Goal: Task Accomplishment & Management: Manage account settings

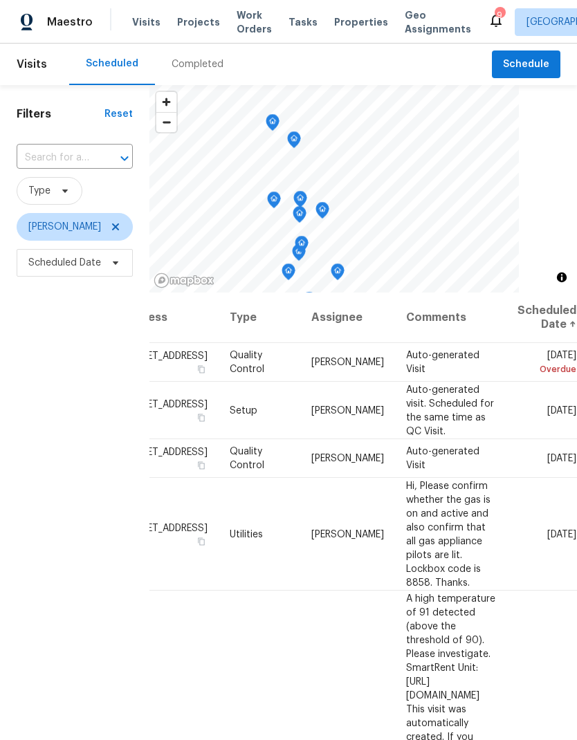
scroll to position [0, 118]
click at [0, 0] on icon at bounding box center [0, 0] width 0 height 0
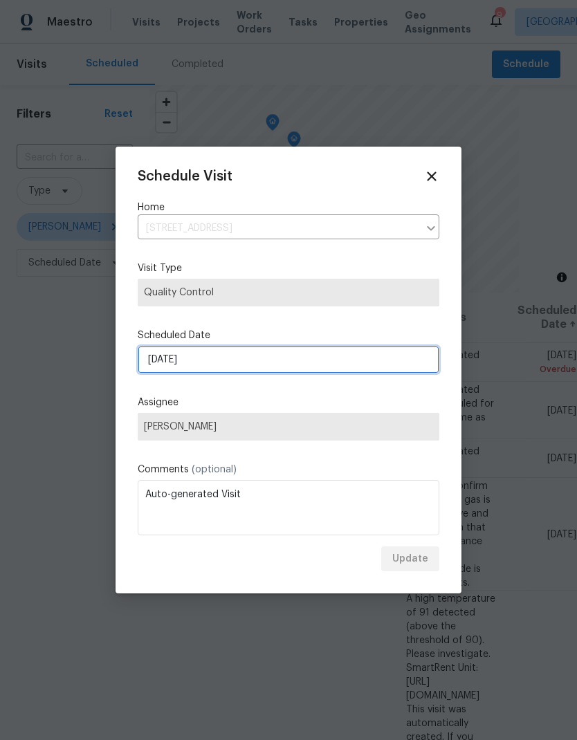
click at [360, 355] on input "[DATE]" at bounding box center [288, 360] width 301 height 28
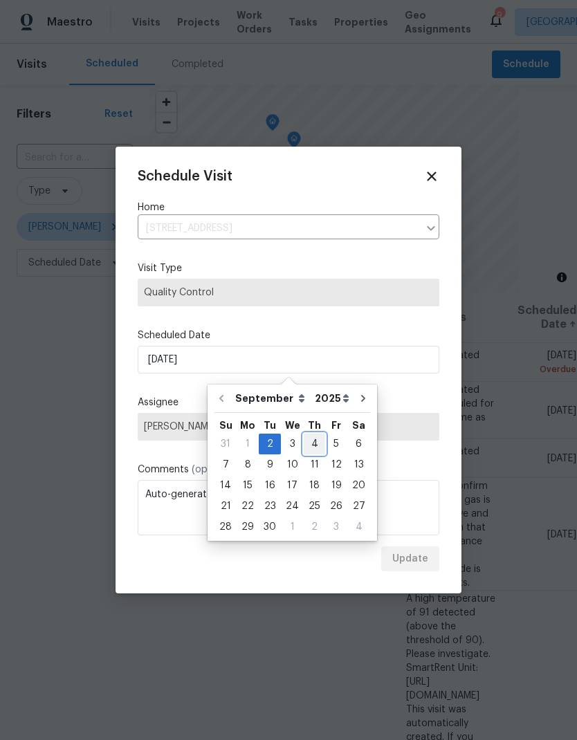
click at [312, 445] on div "4" at bounding box center [313, 443] width 21 height 19
type input "[DATE]"
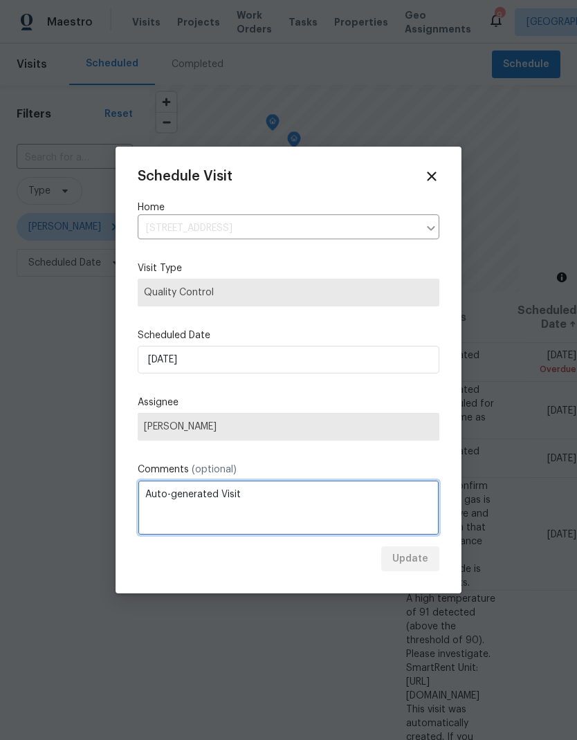
click at [422, 482] on textarea "Auto-generated Visit" at bounding box center [288, 507] width 301 height 55
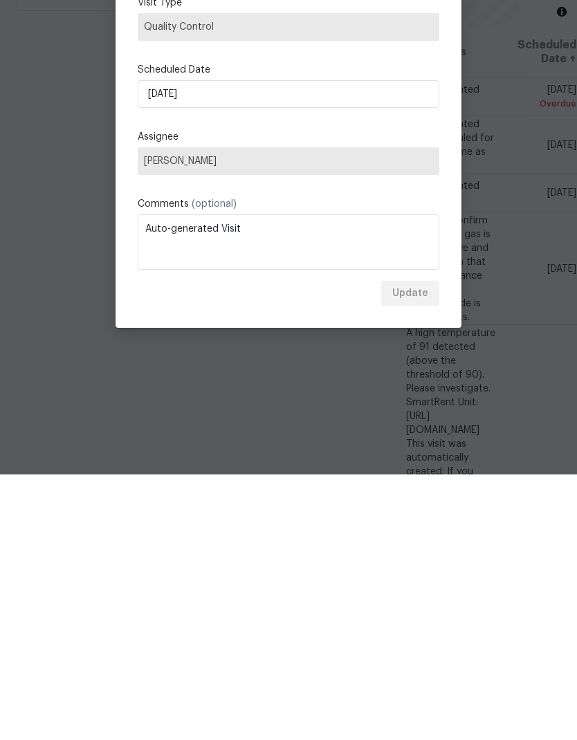
click at [417, 546] on div "Update" at bounding box center [288, 559] width 301 height 26
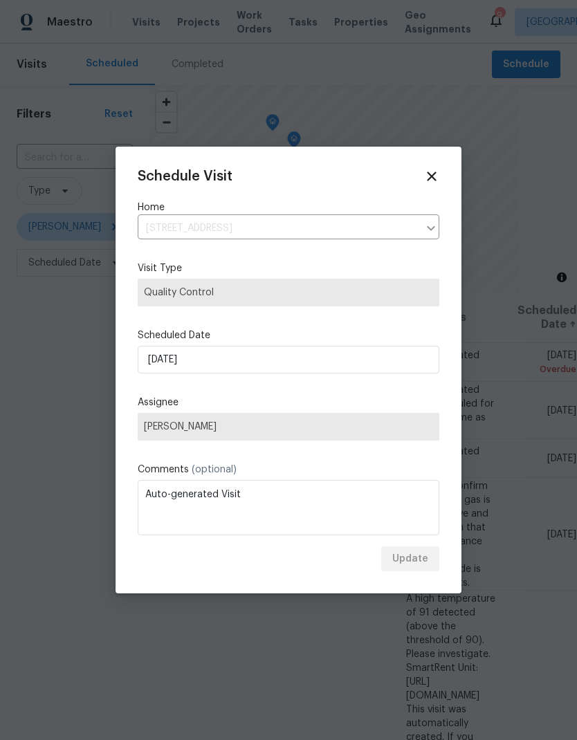
click at [417, 562] on div "Update" at bounding box center [288, 559] width 301 height 26
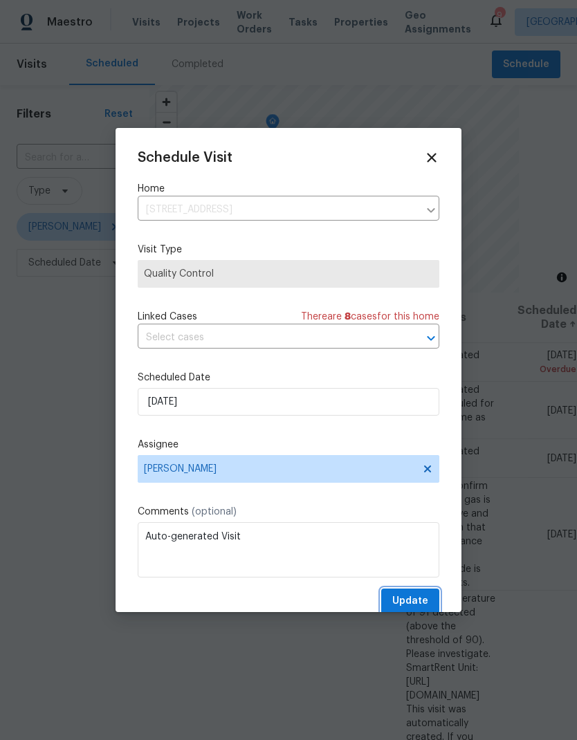
click at [422, 596] on span "Update" at bounding box center [410, 600] width 36 height 17
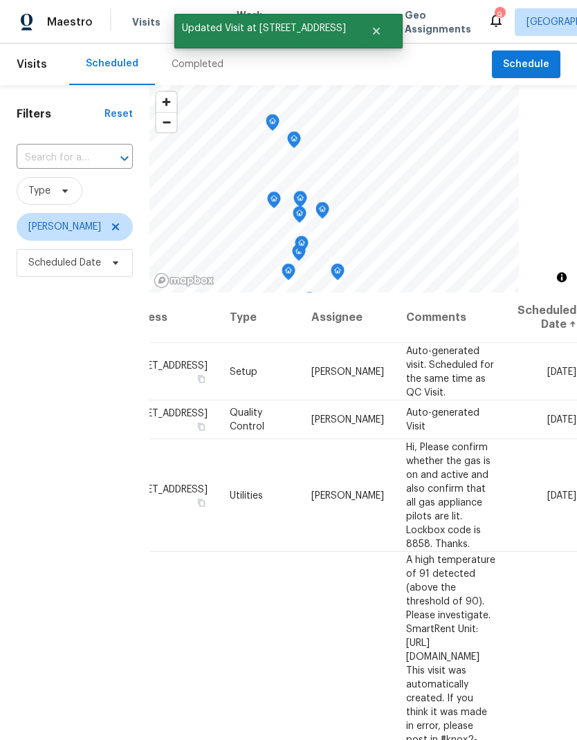
scroll to position [0, 118]
click at [0, 0] on icon at bounding box center [0, 0] width 0 height 0
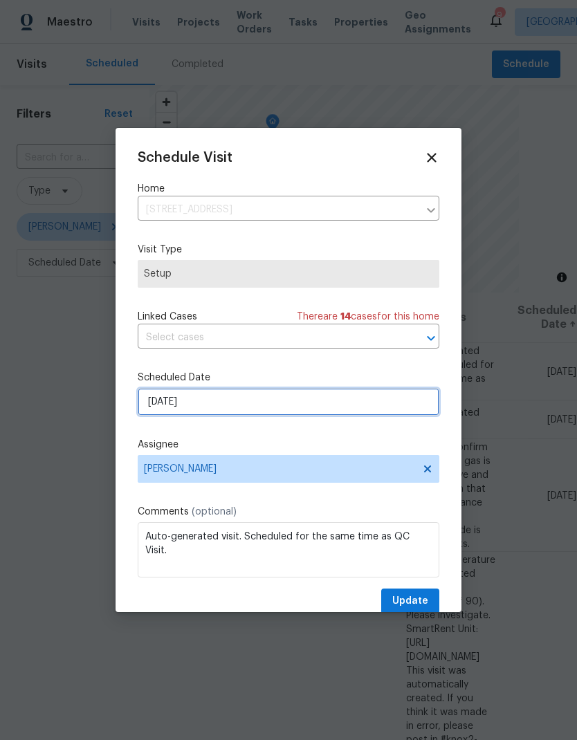
click at [358, 405] on input "[DATE]" at bounding box center [288, 402] width 301 height 28
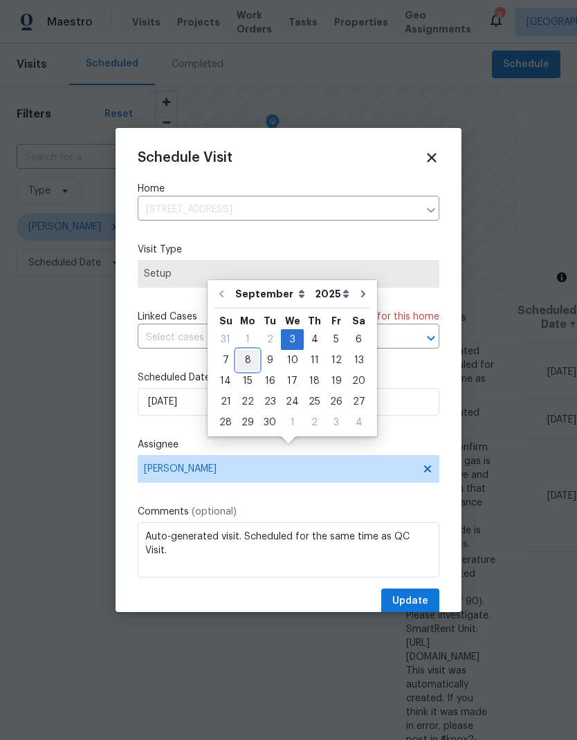
click at [250, 350] on div "8" at bounding box center [247, 359] width 22 height 19
type input "[DATE]"
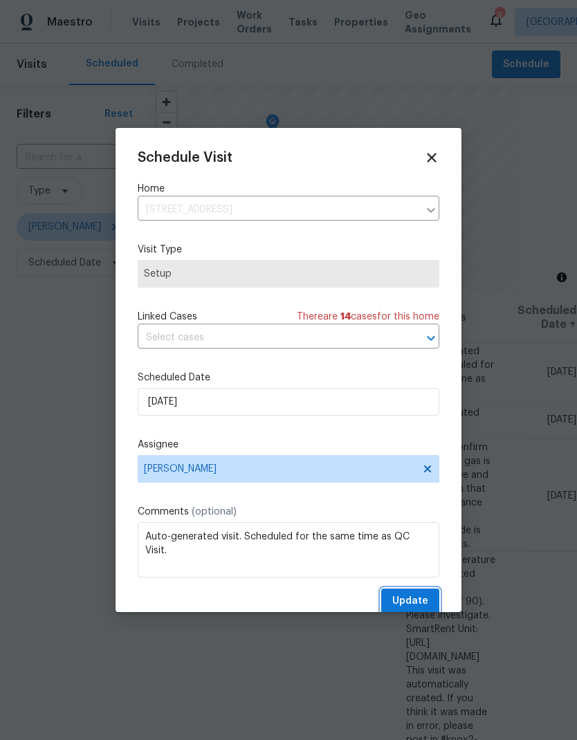
click at [422, 603] on span "Update" at bounding box center [410, 600] width 36 height 17
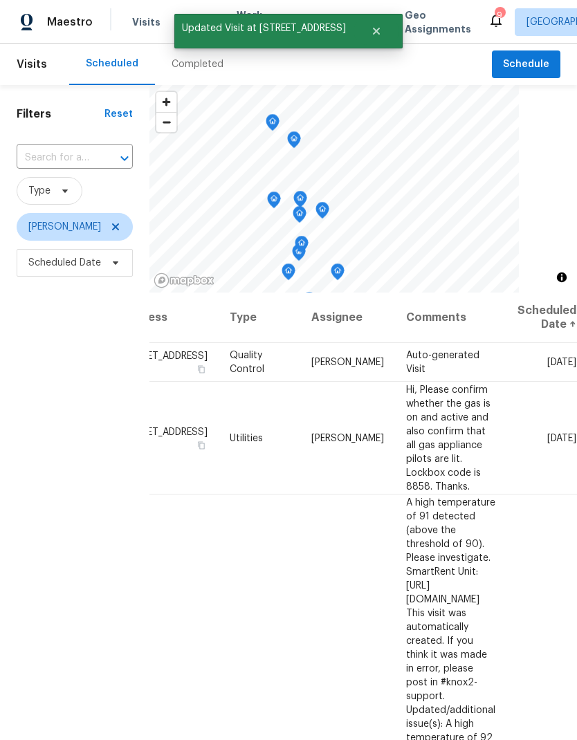
click at [0, 0] on icon at bounding box center [0, 0] width 0 height 0
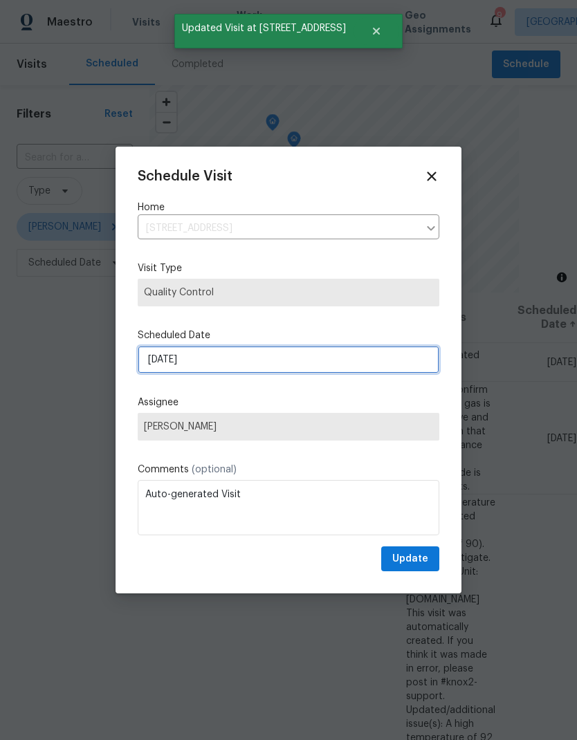
click at [325, 363] on input "[DATE]" at bounding box center [288, 360] width 301 height 28
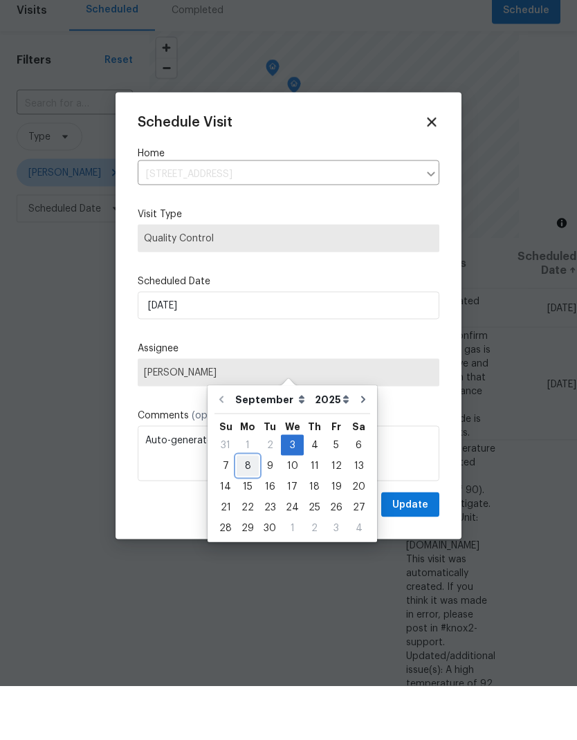
click at [252, 510] on div "8" at bounding box center [247, 519] width 22 height 19
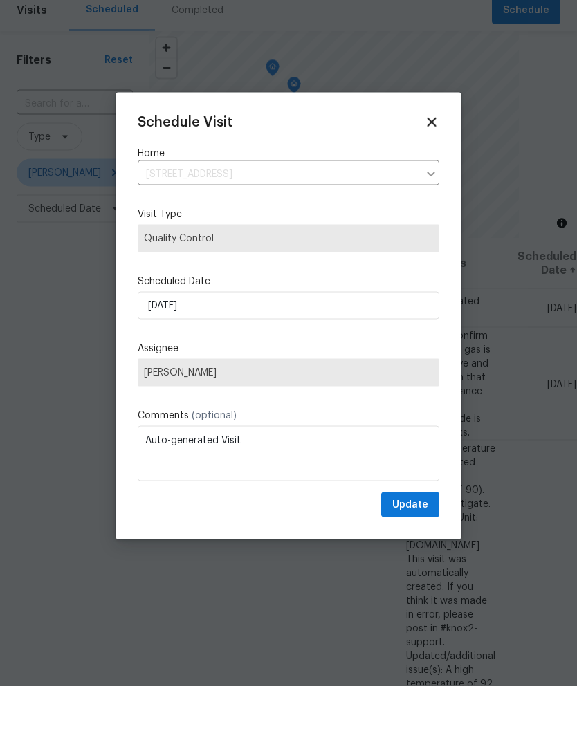
type input "[DATE]"
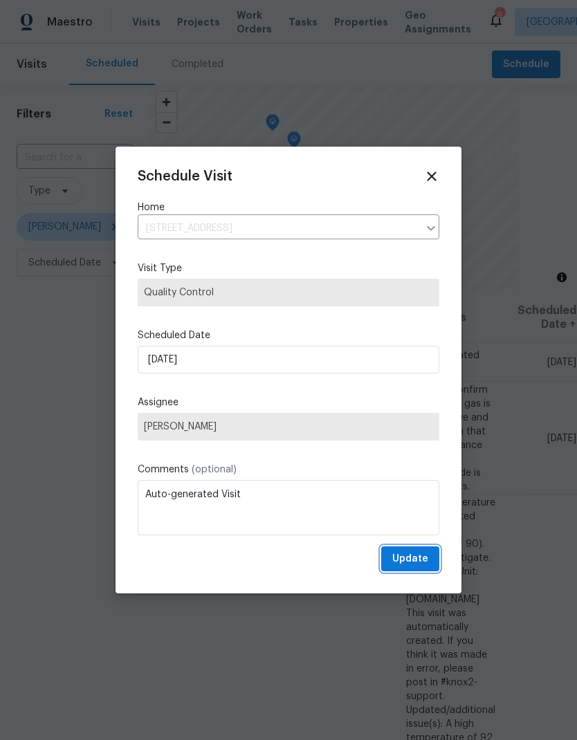
click at [429, 557] on button "Update" at bounding box center [410, 559] width 58 height 26
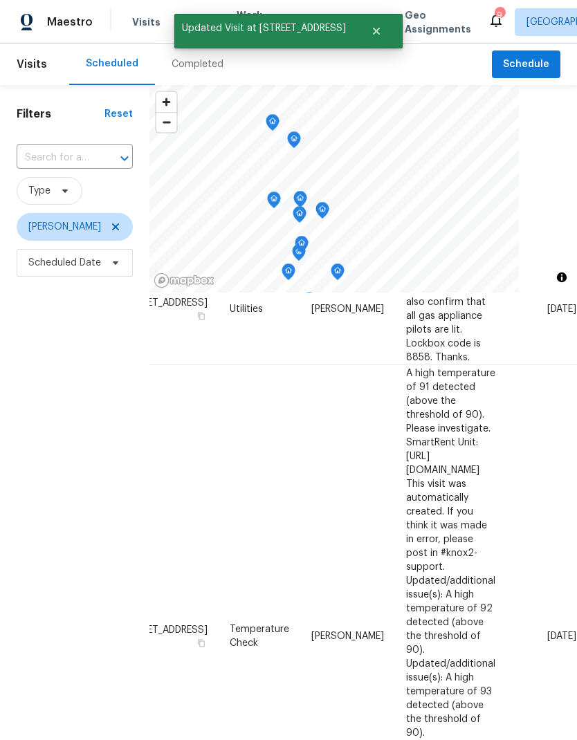
scroll to position [89, 118]
click at [0, 0] on icon at bounding box center [0, 0] width 0 height 0
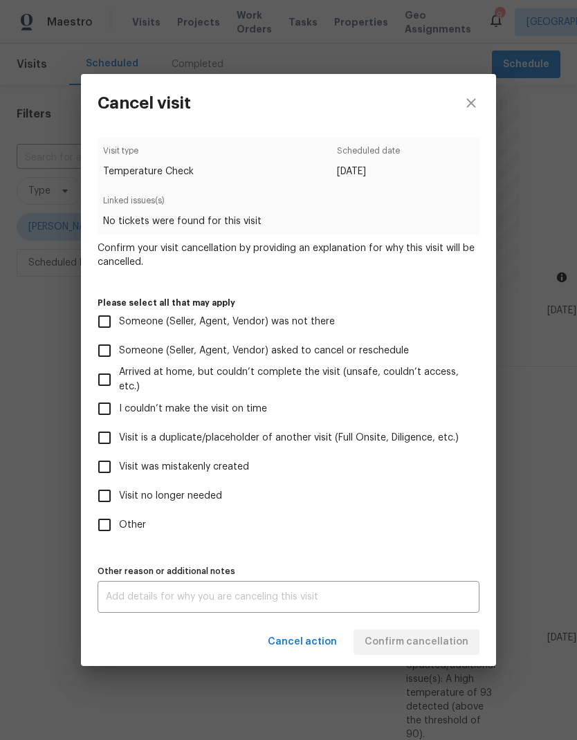
click at [225, 496] on label "Visit no longer needed" at bounding box center [279, 495] width 378 height 29
click at [119, 496] on input "Visit no longer needed" at bounding box center [104, 495] width 29 height 29
checkbox input "true"
click at [225, 466] on span "Visit was mistakenly created" at bounding box center [184, 467] width 130 height 15
click at [119, 466] on input "Visit was mistakenly created" at bounding box center [104, 466] width 29 height 29
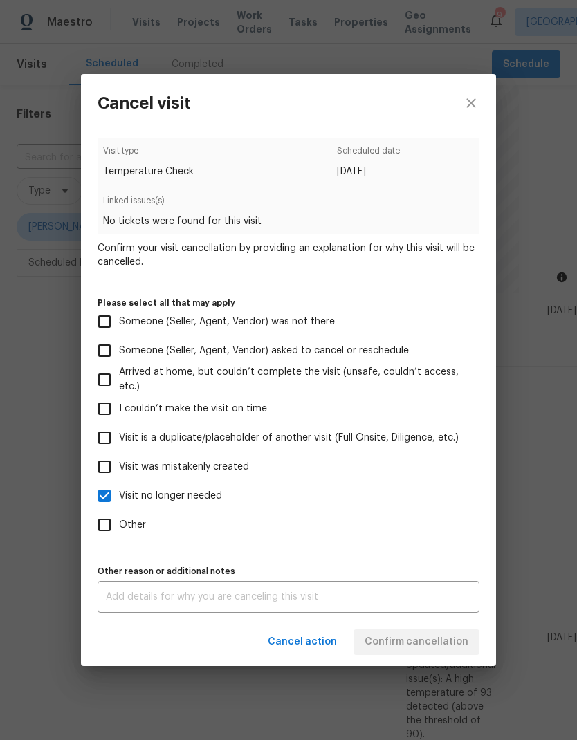
click at [224, 465] on span "Visit was mistakenly created" at bounding box center [184, 467] width 130 height 15
click at [119, 465] on input "Visit was mistakenly created" at bounding box center [104, 466] width 29 height 29
checkbox input "false"
click at [389, 600] on textarea at bounding box center [288, 597] width 365 height 10
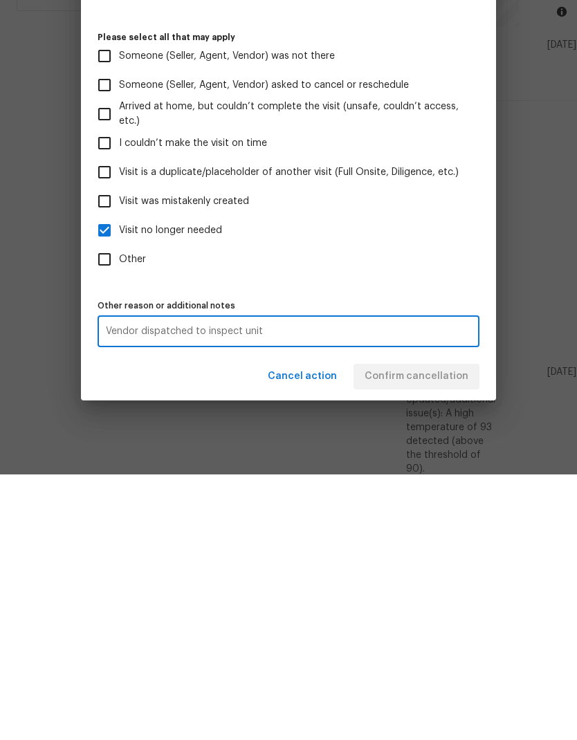
type textarea "Vendor dispatched to inspect unit"
click at [413, 581] on div "Vendor dispatched to inspect unit x Other reason or additional notes" at bounding box center [288, 597] width 382 height 32
click at [440, 633] on span "Confirm cancellation" at bounding box center [416, 641] width 104 height 17
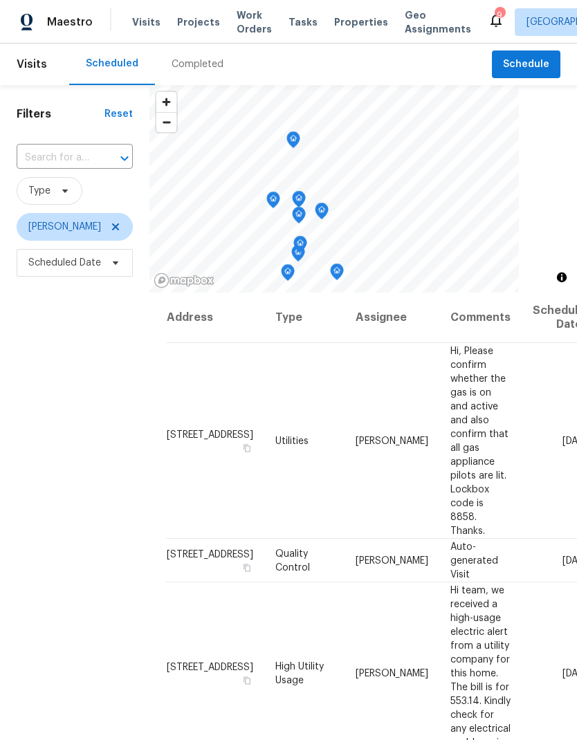
scroll to position [0, 0]
click at [0, 0] on icon at bounding box center [0, 0] width 0 height 0
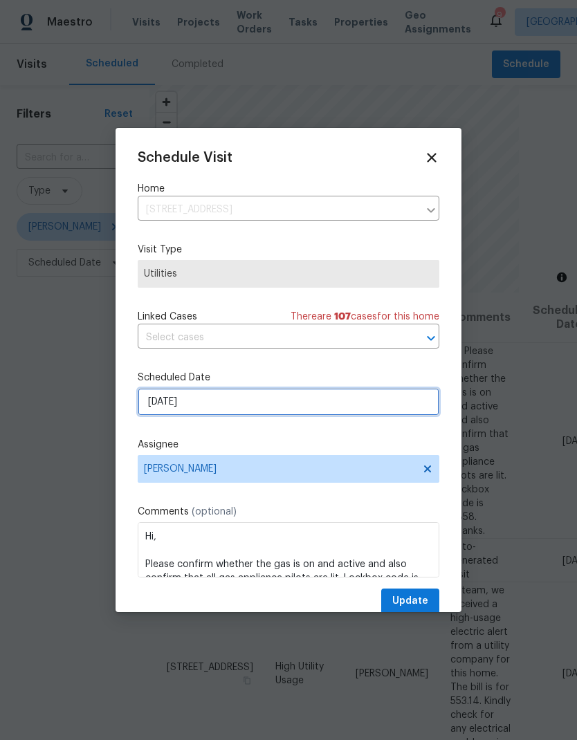
click at [289, 406] on input "[DATE]" at bounding box center [288, 402] width 301 height 28
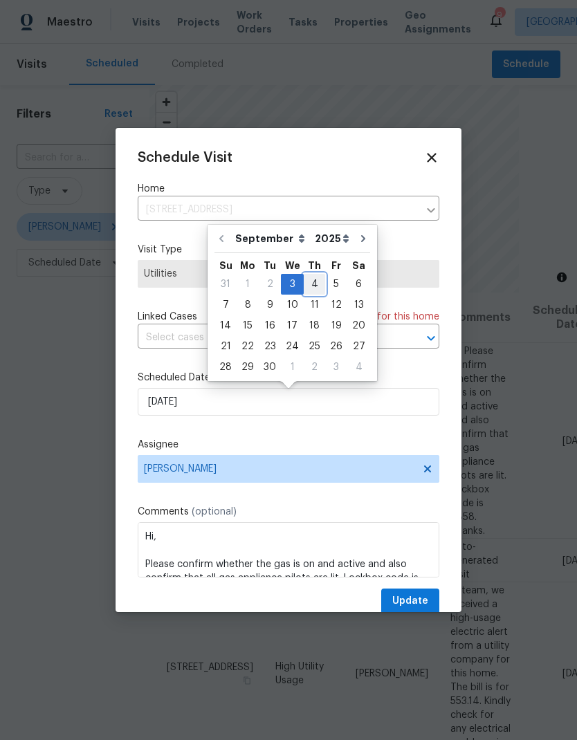
click at [310, 282] on div "4" at bounding box center [313, 283] width 21 height 19
type input "[DATE]"
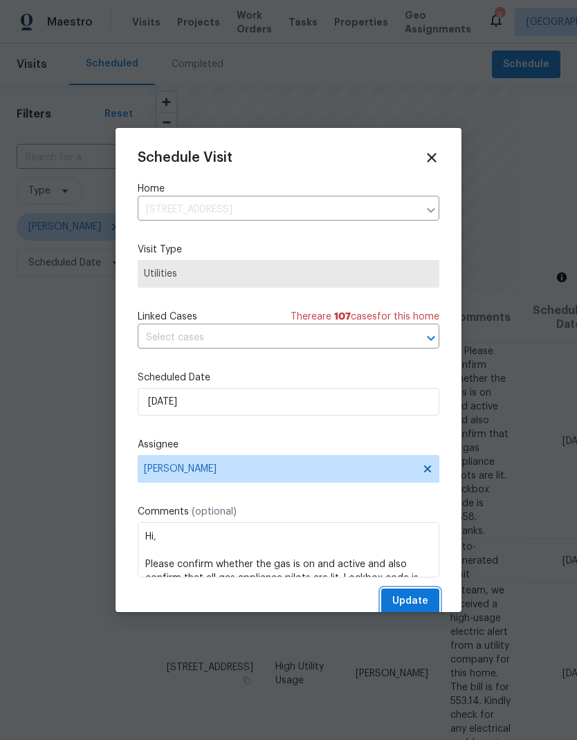
click at [418, 602] on span "Update" at bounding box center [410, 600] width 36 height 17
